Goal: Information Seeking & Learning: Learn about a topic

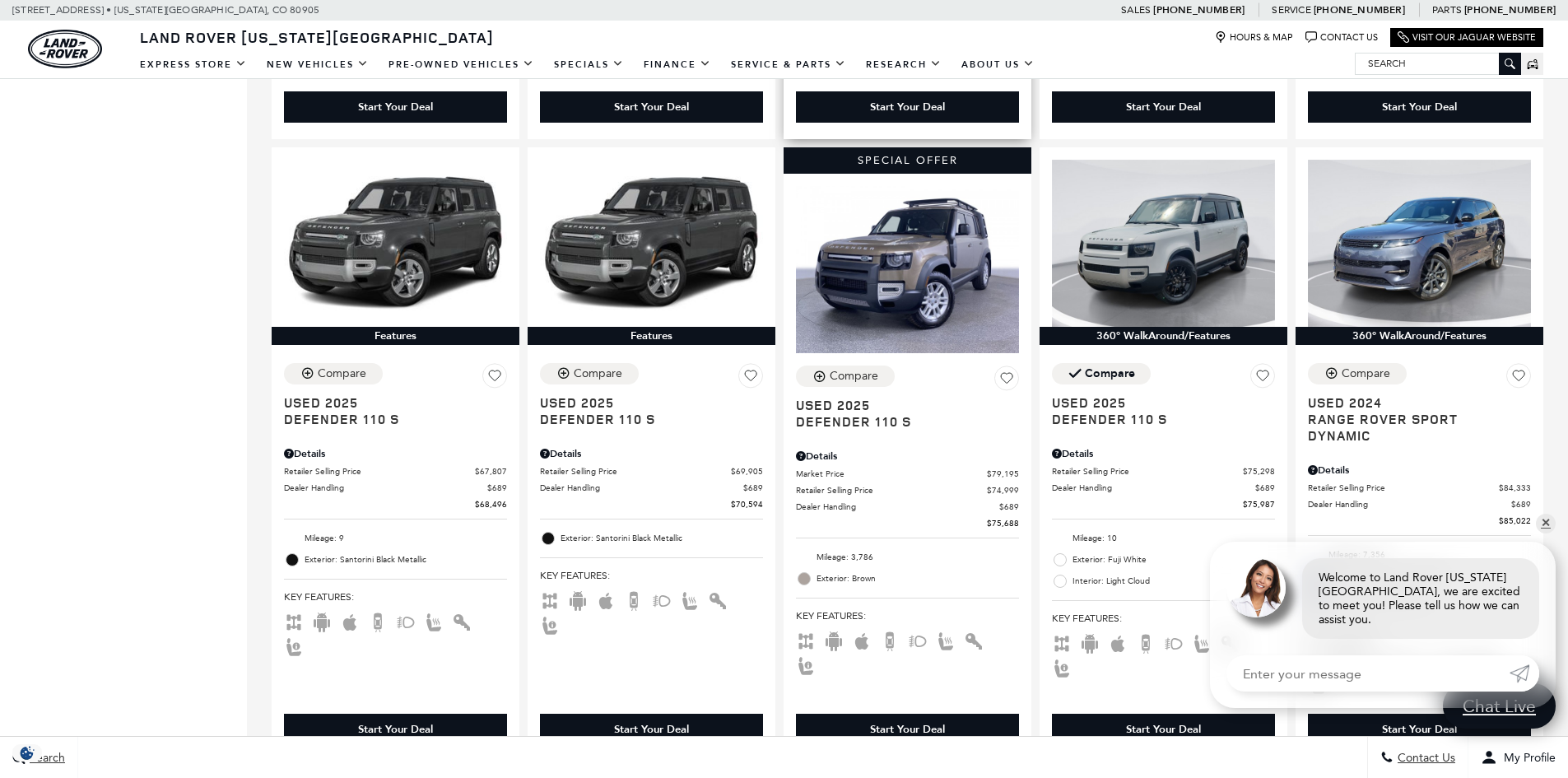
scroll to position [1071, 0]
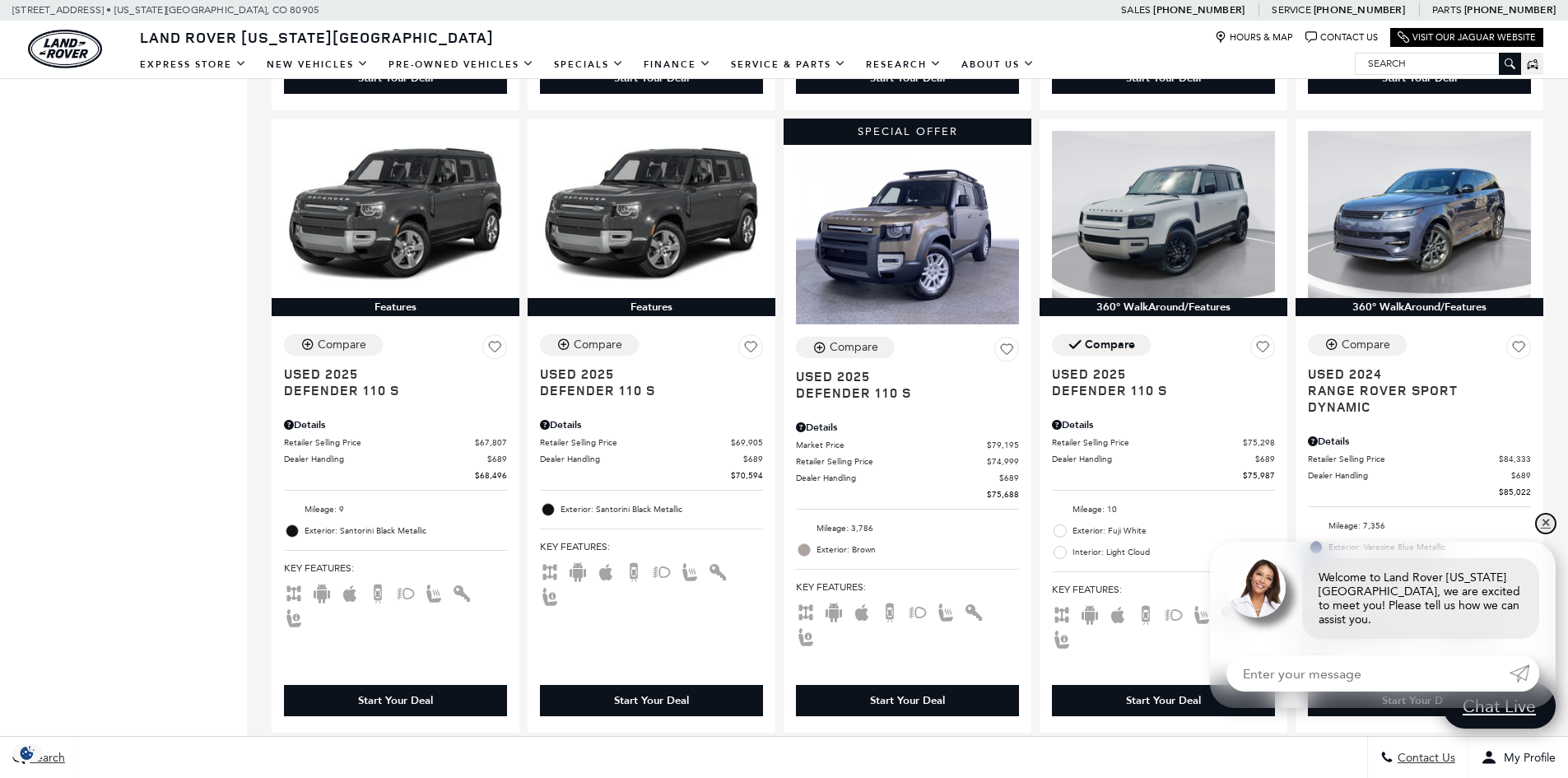
click at [1543, 534] on link "✕" at bounding box center [1545, 523] width 20 height 20
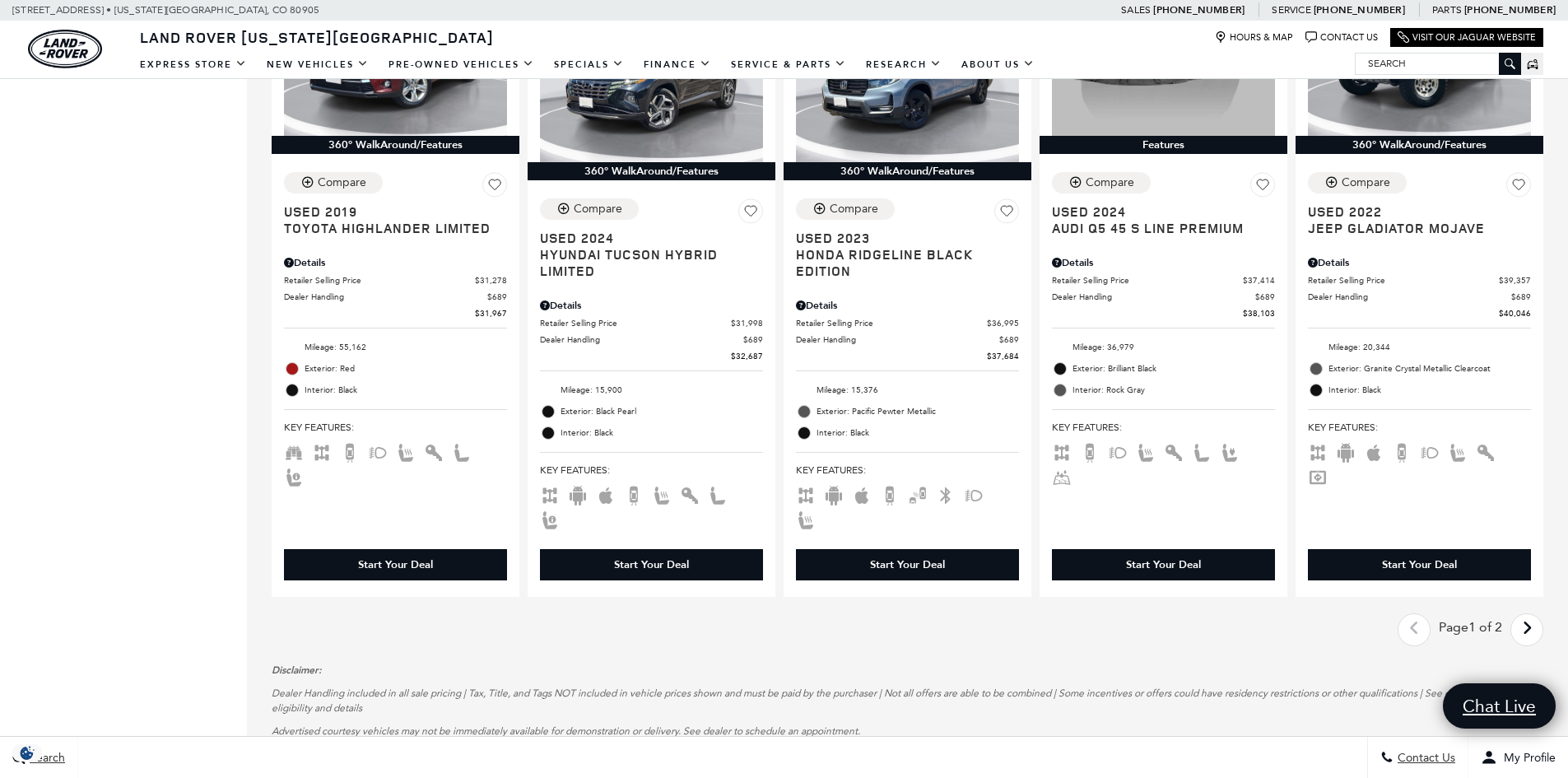
scroll to position [2634, 0]
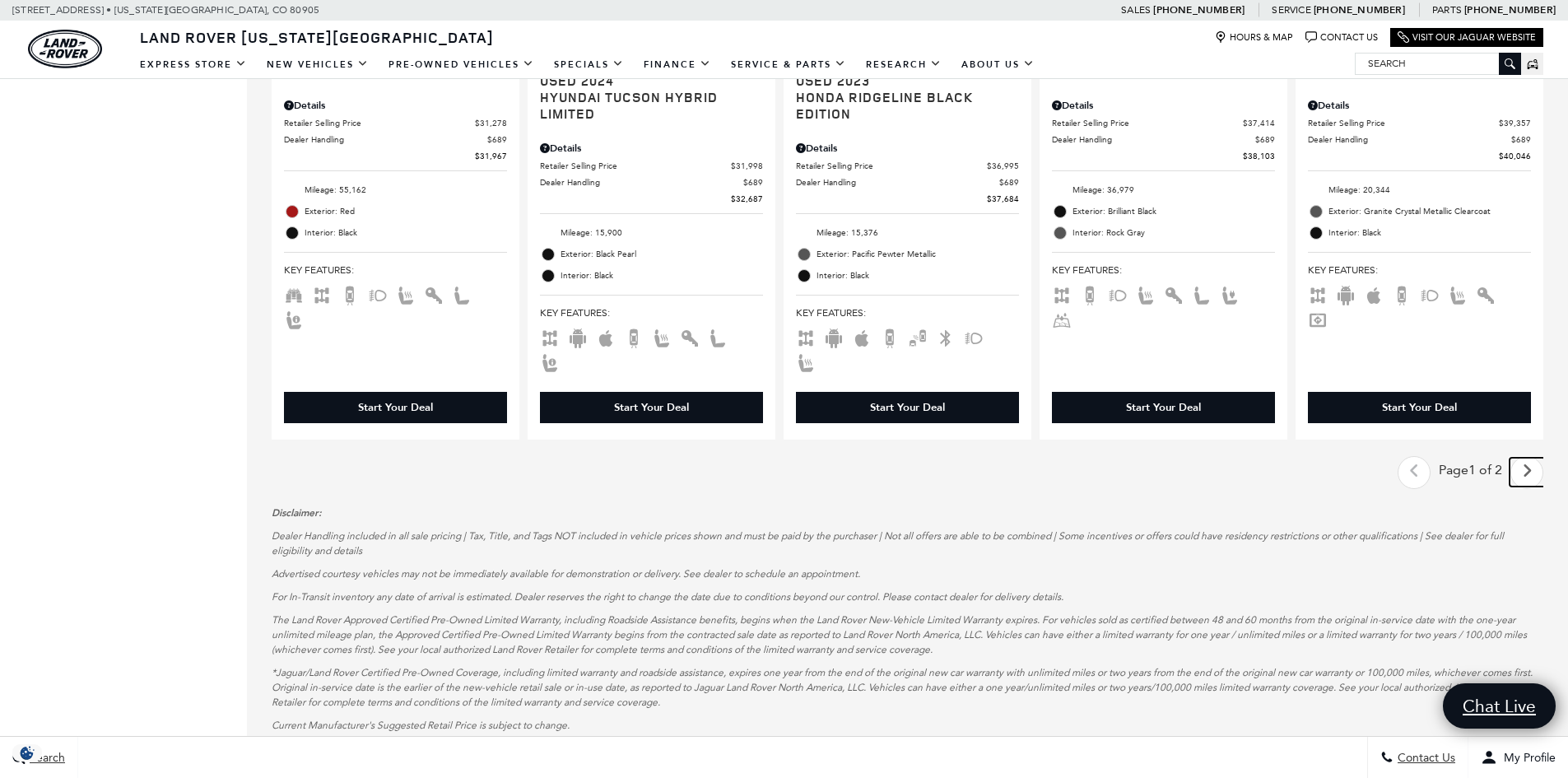
click at [1532, 458] on icon "next page" at bounding box center [1527, 471] width 10 height 26
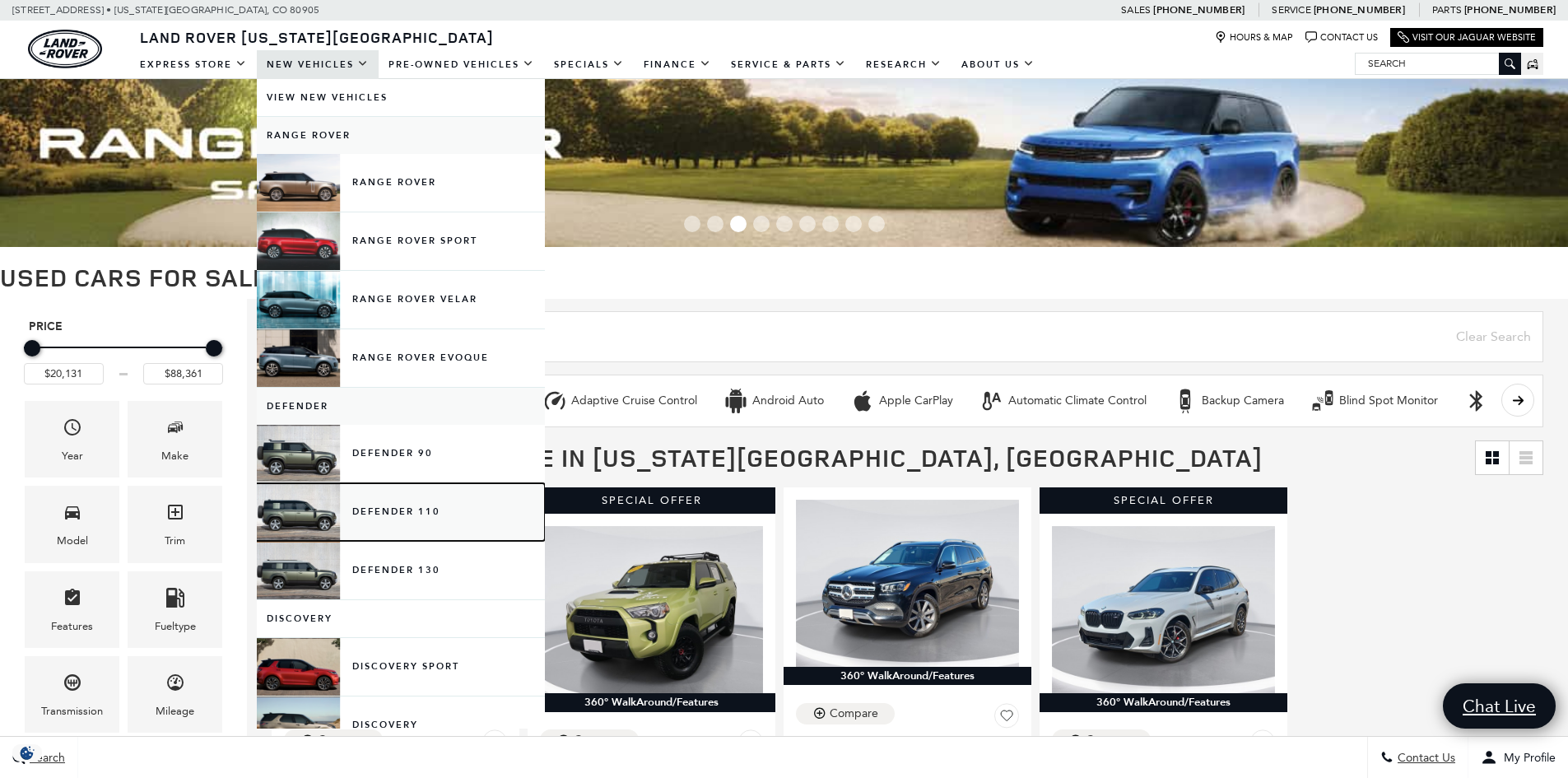
click at [372, 517] on link "Defender 110" at bounding box center [401, 512] width 288 height 58
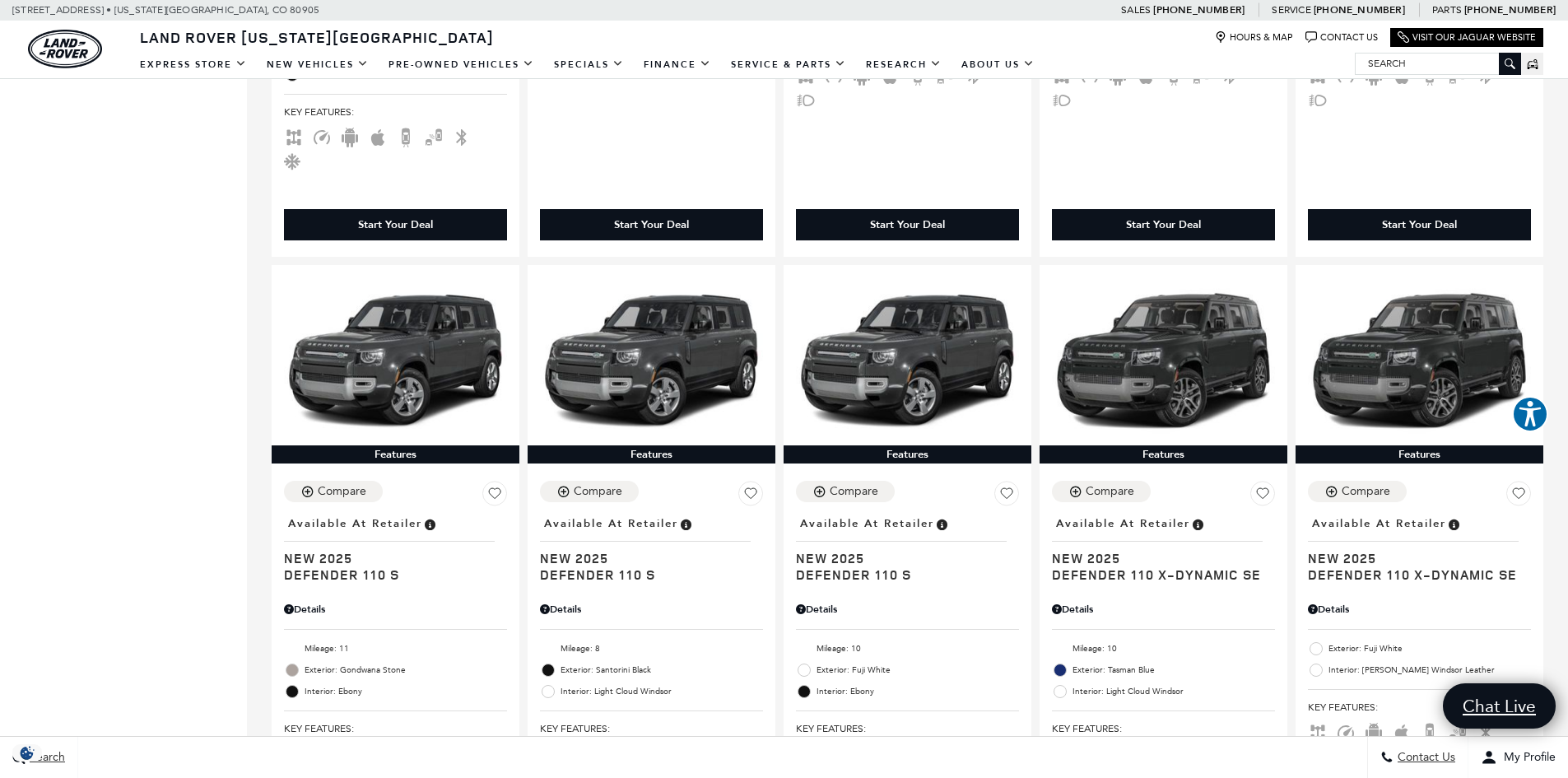
scroll to position [1153, 0]
